Goal: Find specific page/section: Find specific page/section

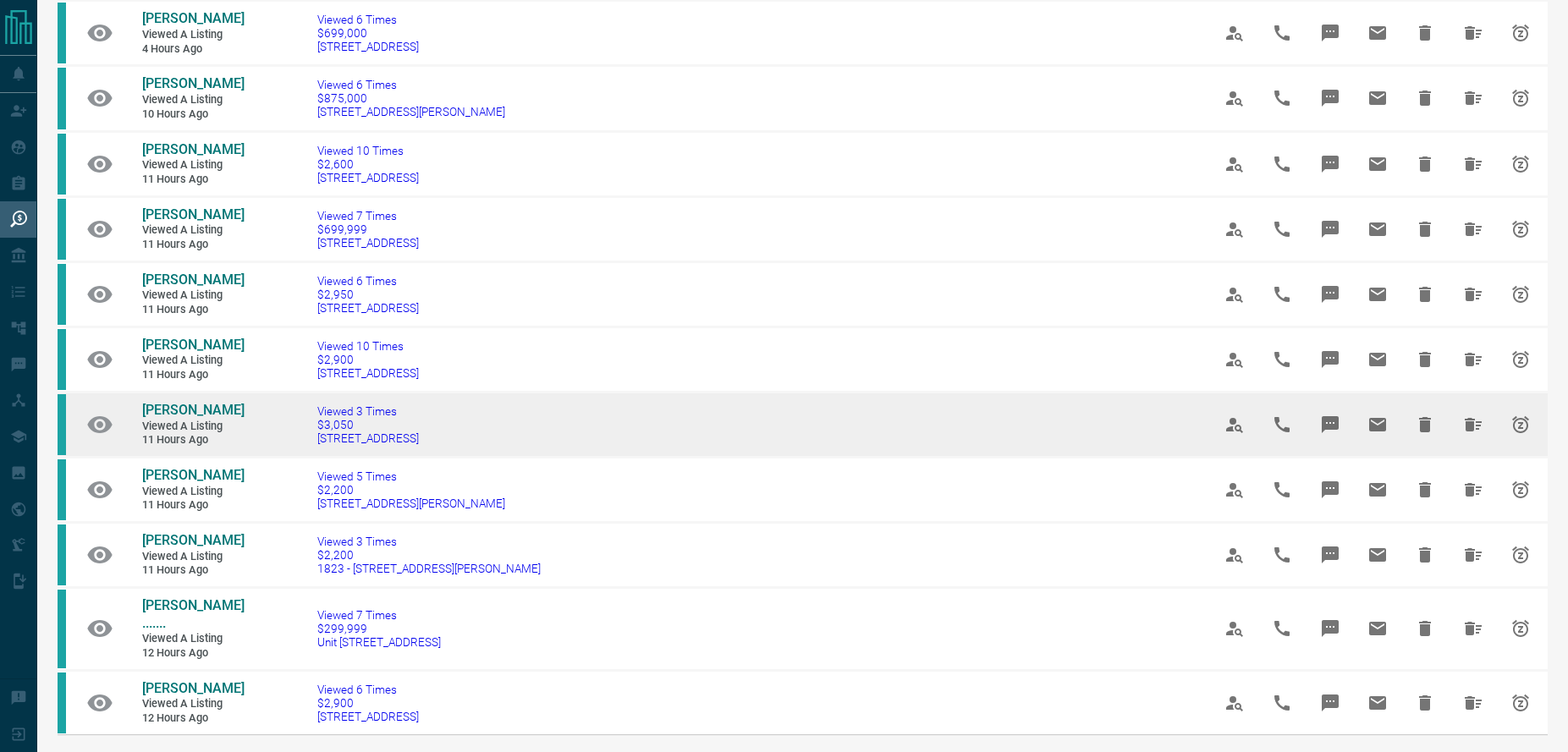
scroll to position [781, 0]
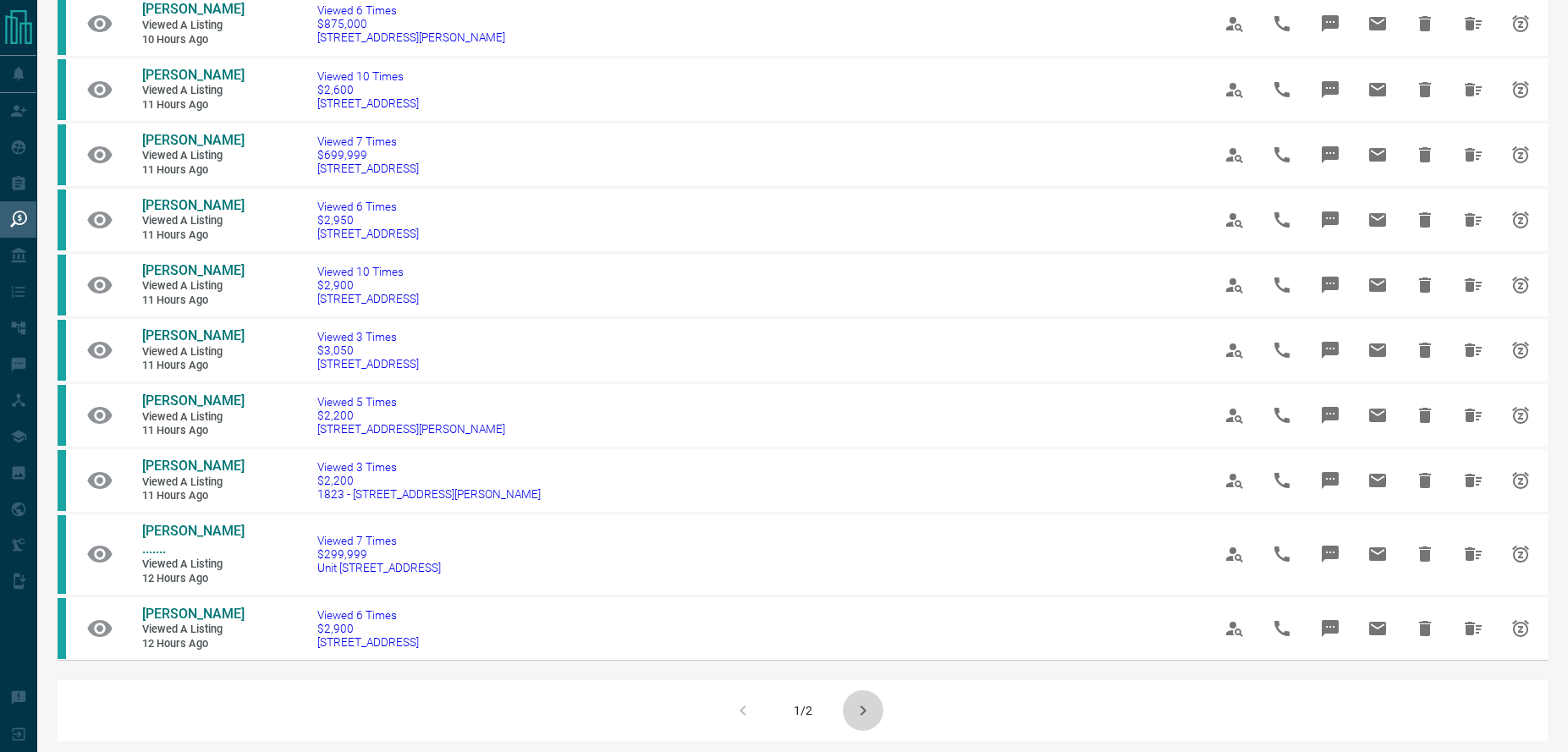
click at [865, 706] on icon "button" at bounding box center [863, 710] width 6 height 10
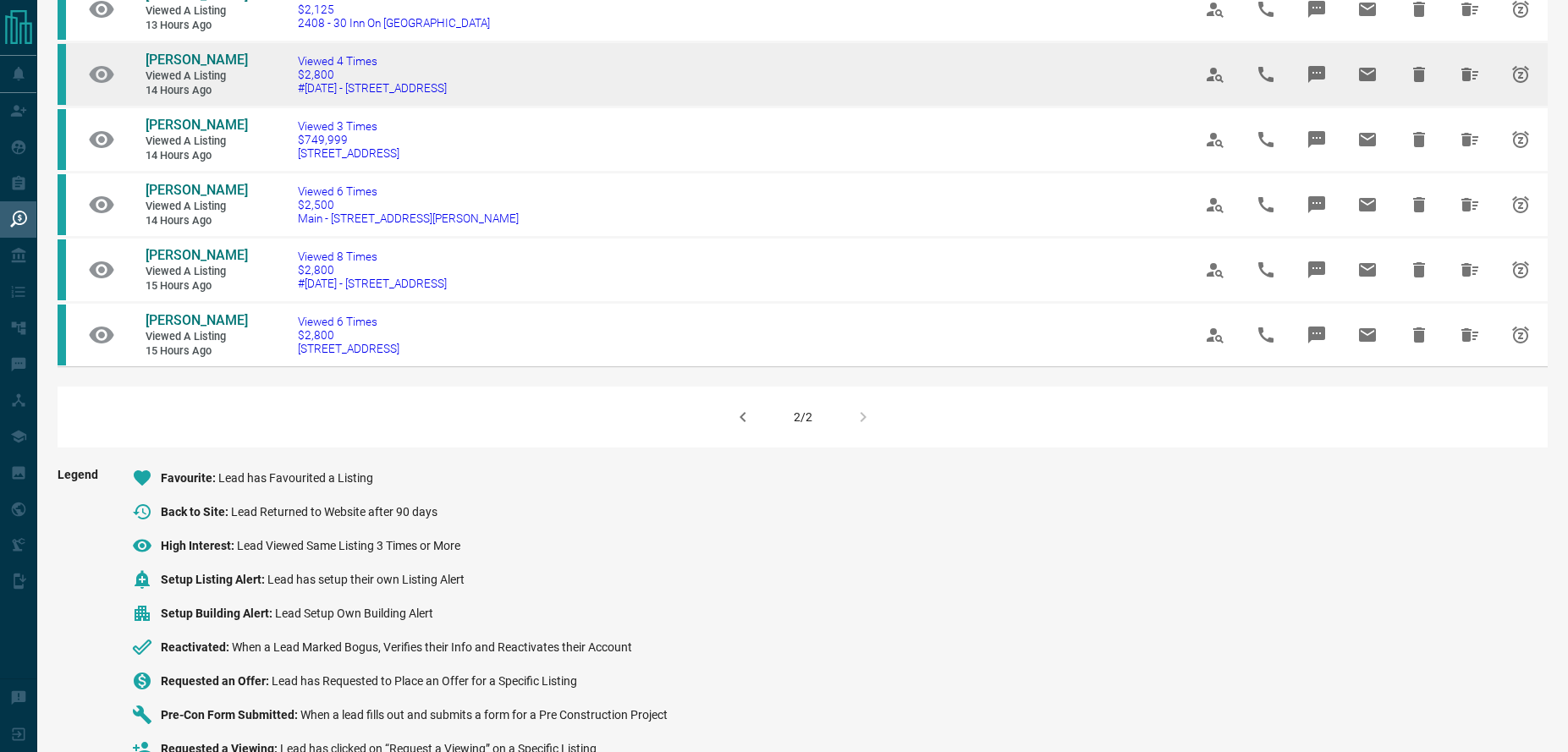
scroll to position [428, 0]
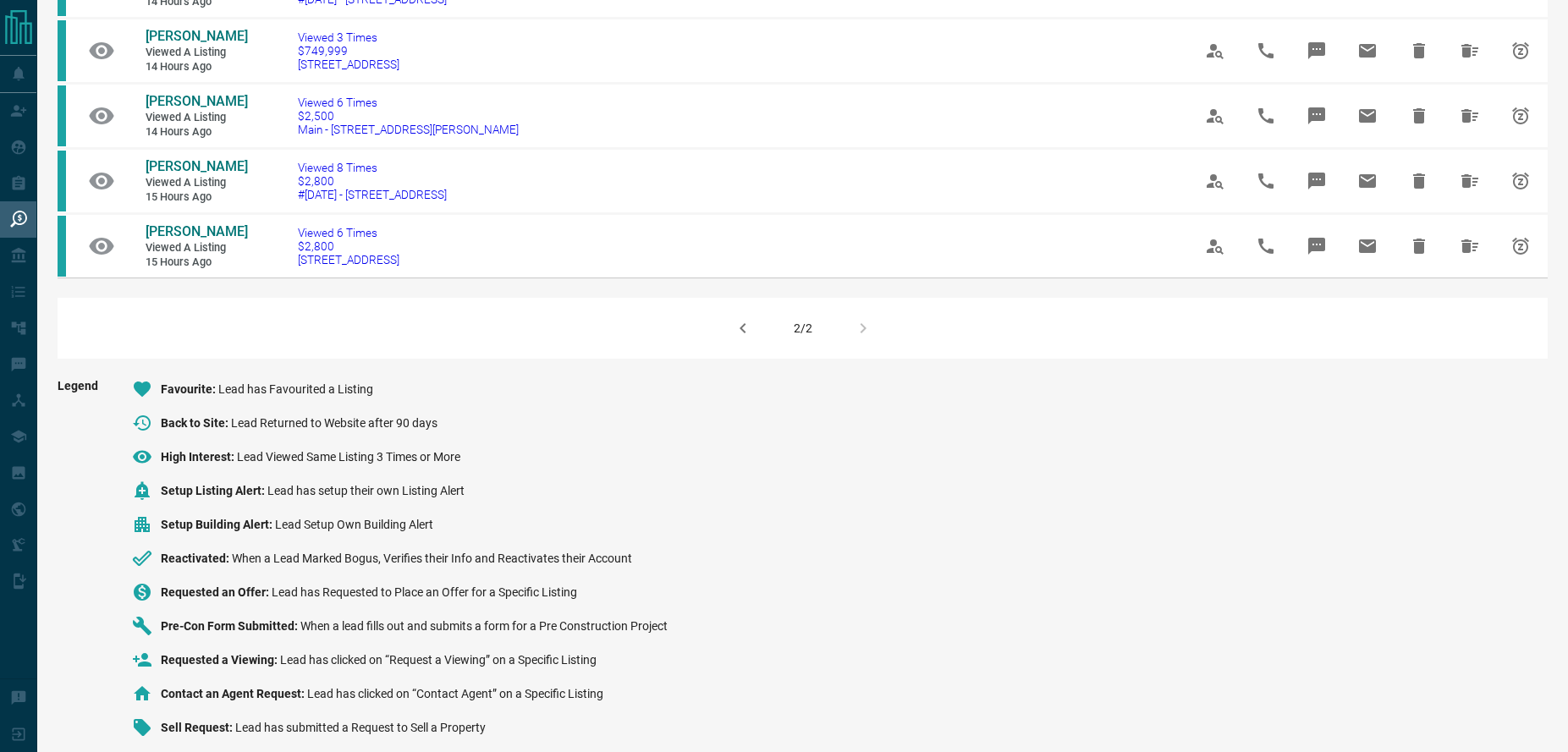
click at [745, 318] on icon "button" at bounding box center [743, 328] width 20 height 20
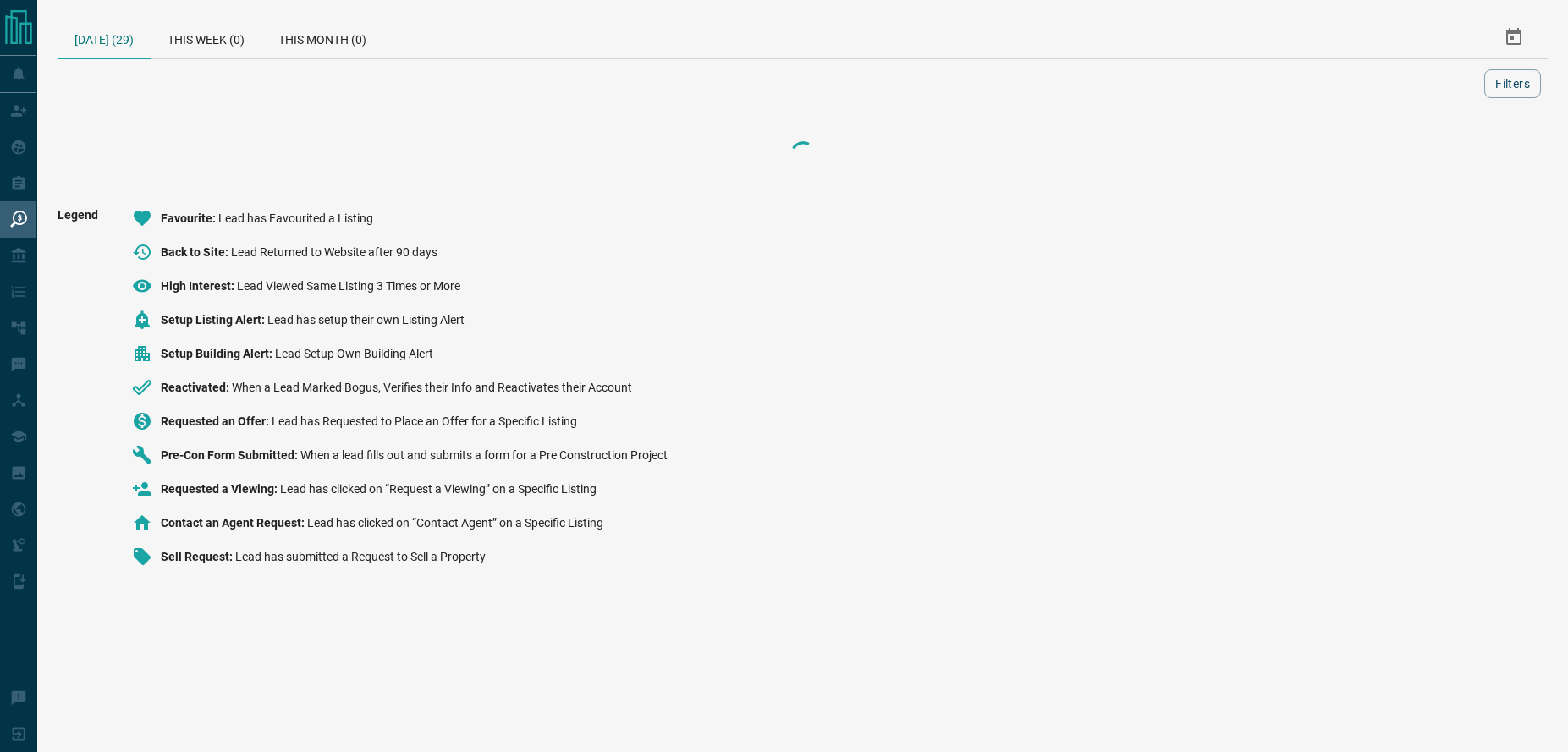
scroll to position [0, 0]
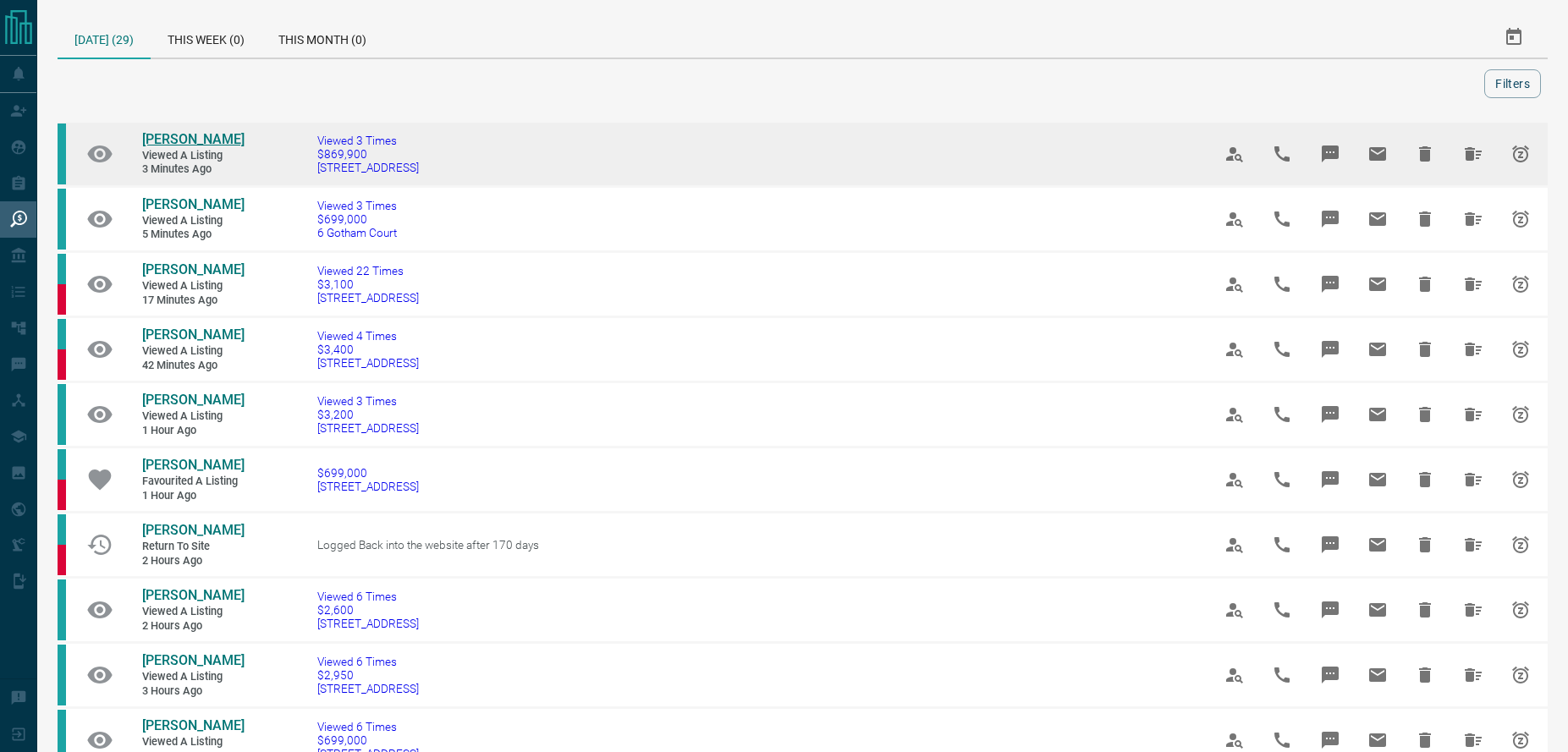
click at [196, 134] on span "[PERSON_NAME]" at bounding box center [193, 139] width 102 height 16
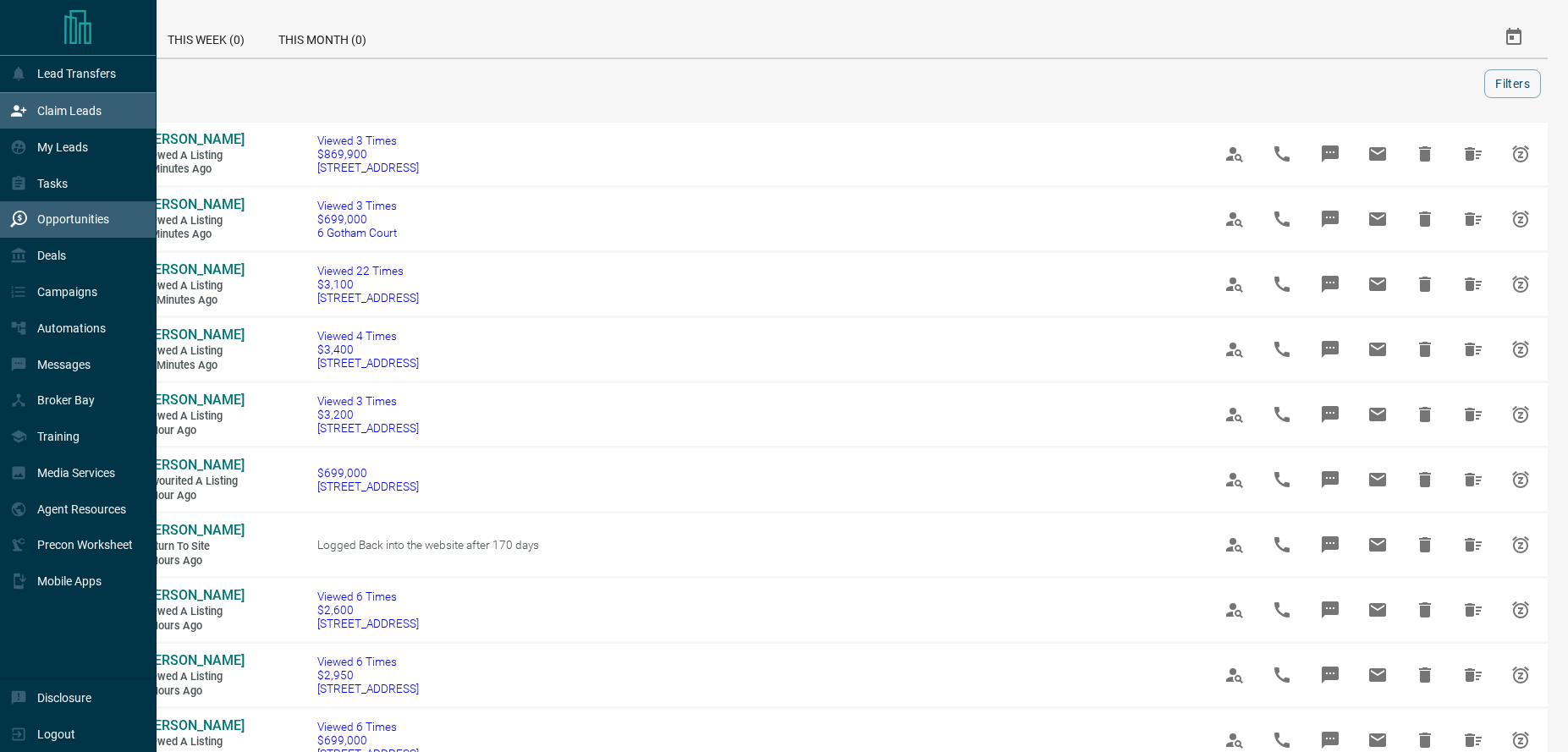
click at [55, 124] on div "Claim Leads" at bounding box center [55, 110] width 92 height 28
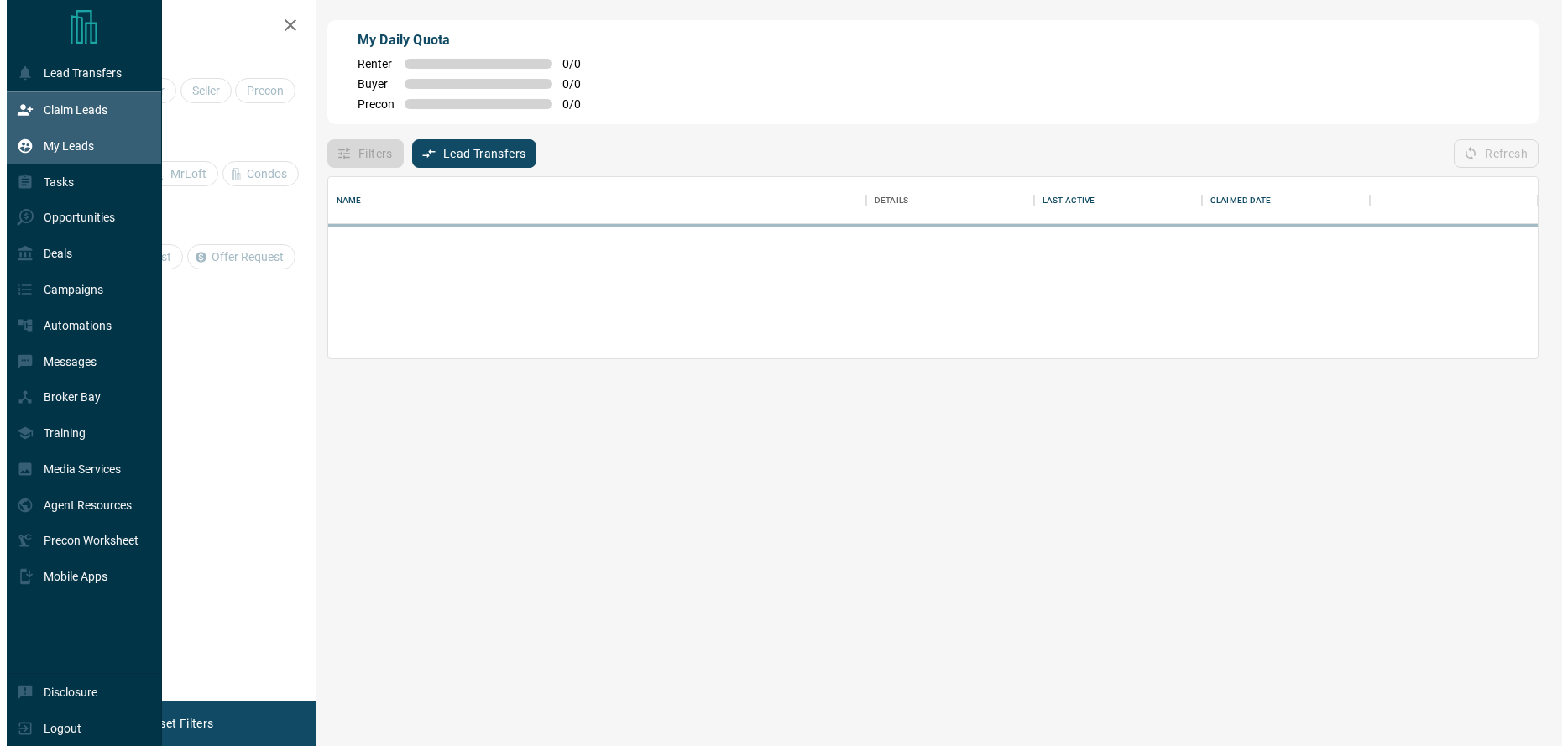
scroll to position [168, 1197]
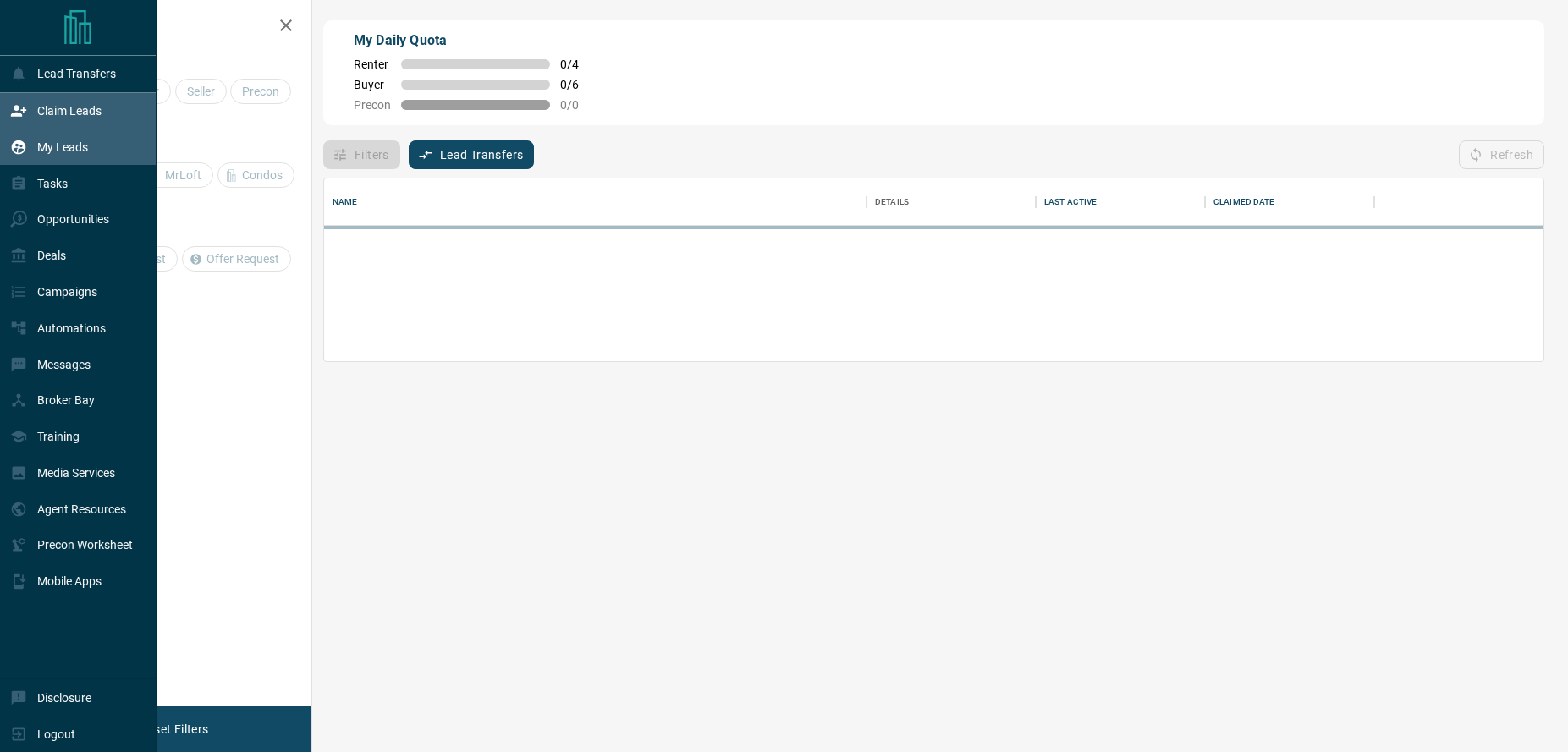
click at [60, 141] on p "My Leads" at bounding box center [62, 147] width 51 height 13
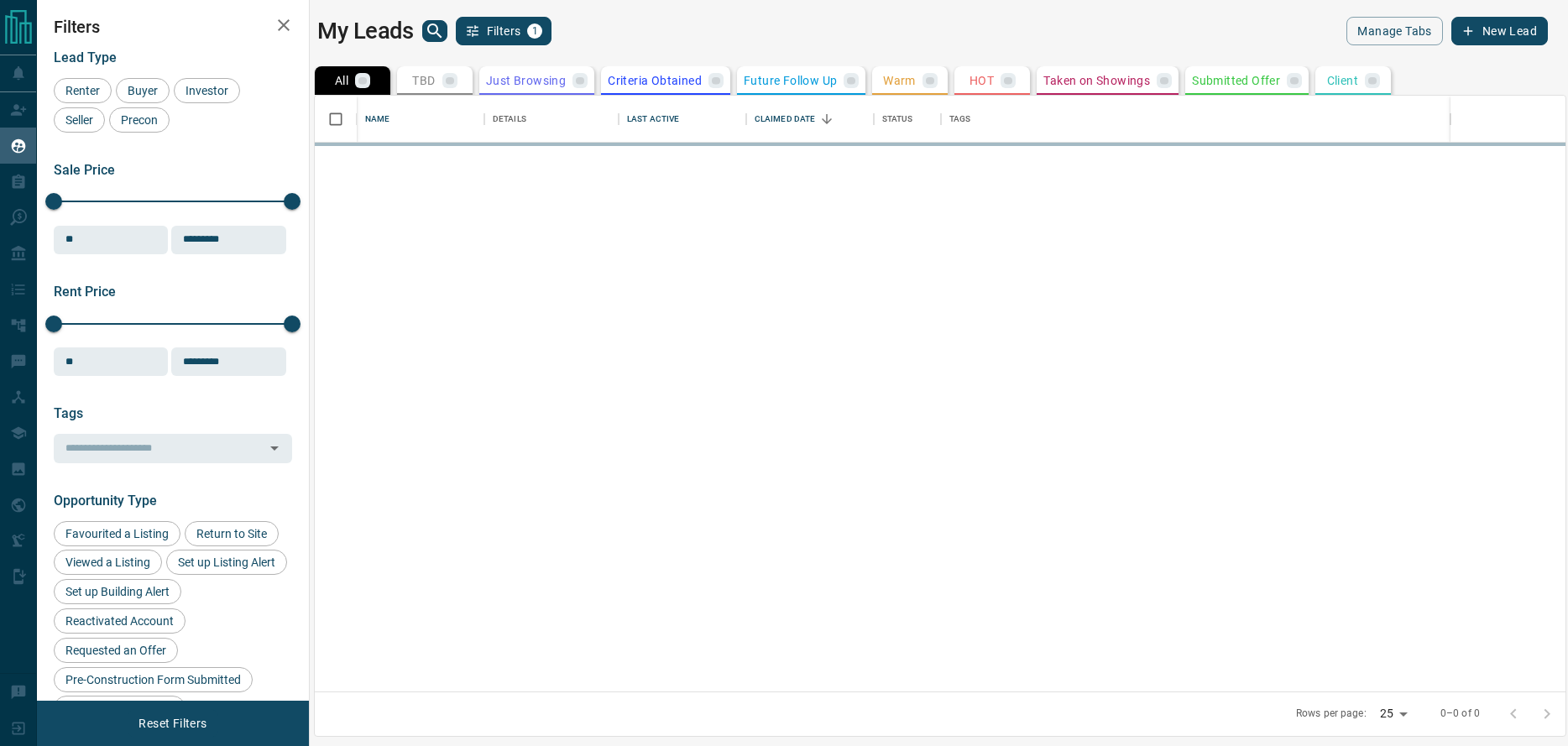
scroll to position [583, 1238]
click at [444, 36] on button "search button" at bounding box center [435, 31] width 26 height 22
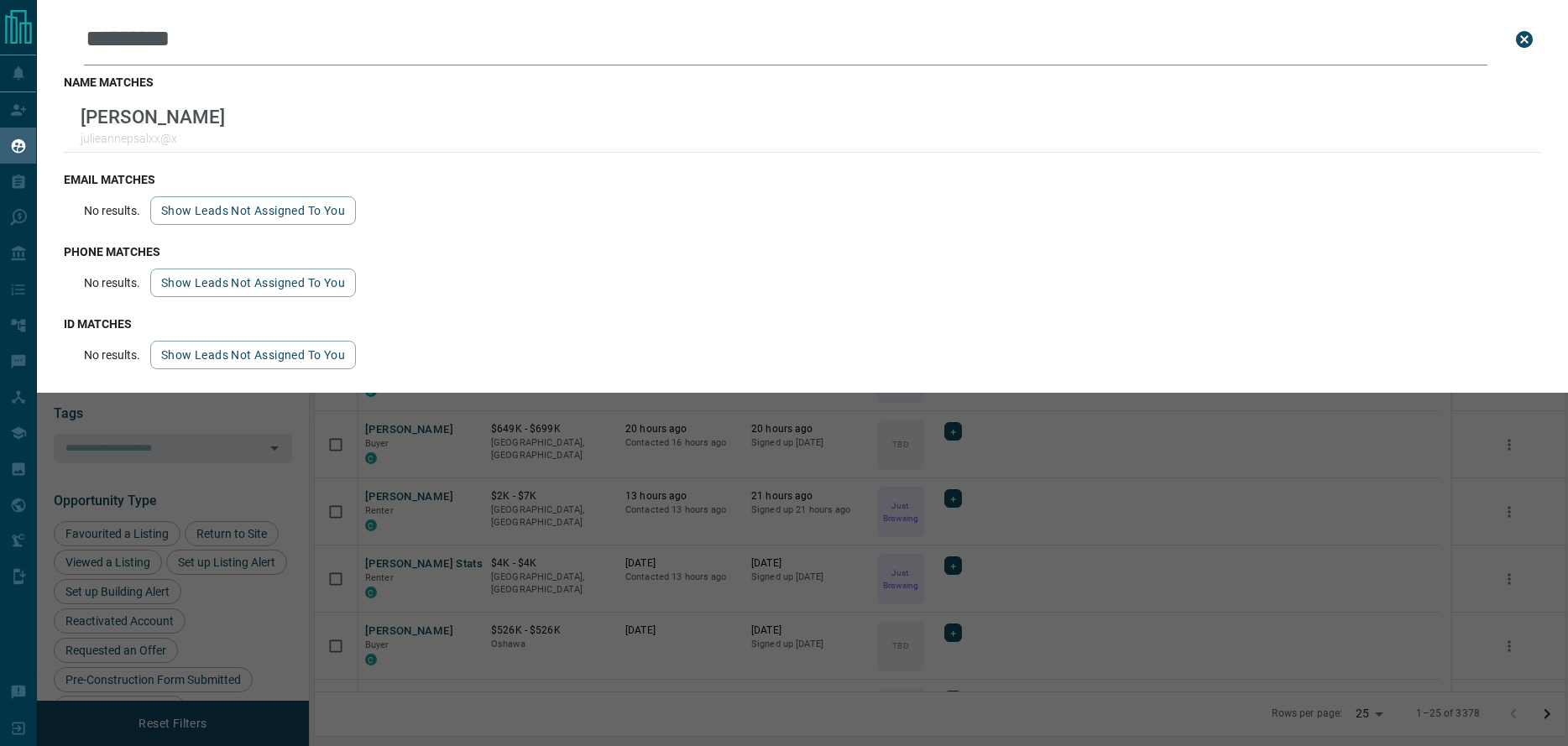
type input "*********"
click at [221, 157] on div "name matches [PERSON_NAME]" at bounding box center [802, 114] width 1478 height 97
